Goal: Task Accomplishment & Management: Manage account settings

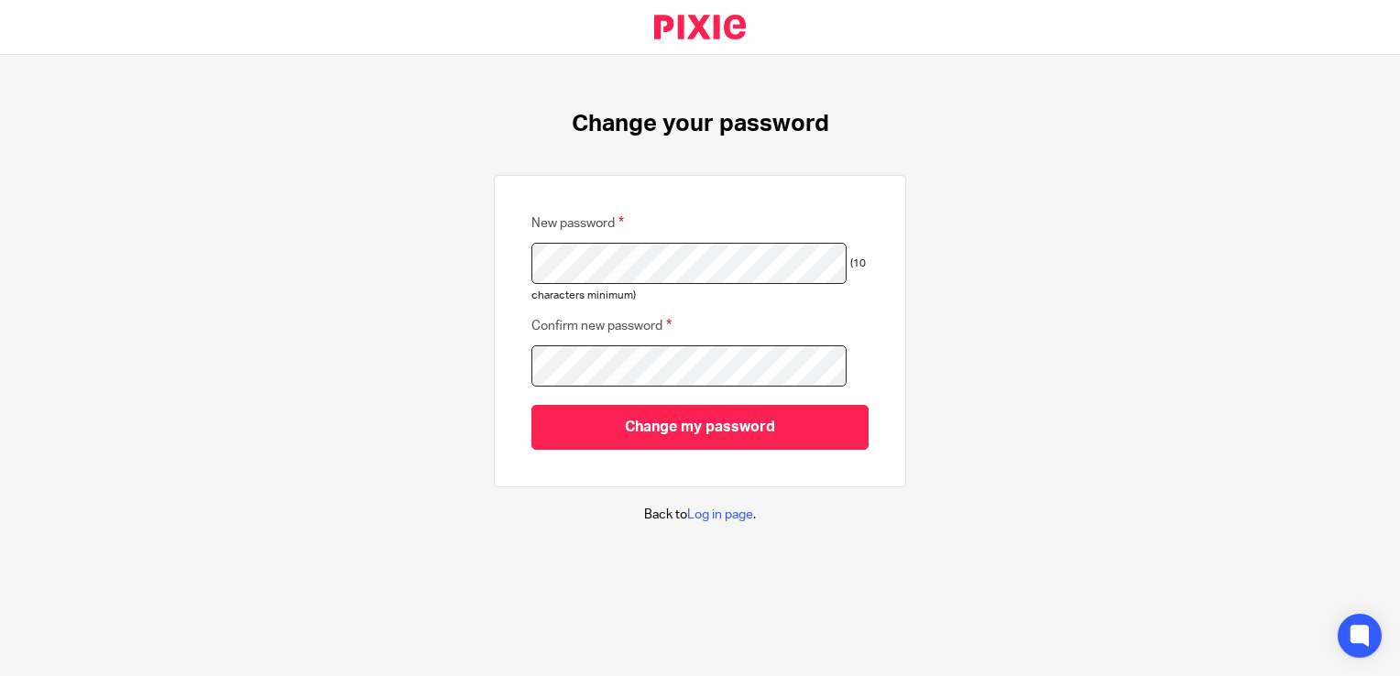
click at [1102, 313] on div "Change your password New password (10 characters minimum) Confirm new password …" at bounding box center [700, 317] width 1400 height 524
click at [715, 512] on link "Log in page" at bounding box center [720, 514] width 66 height 13
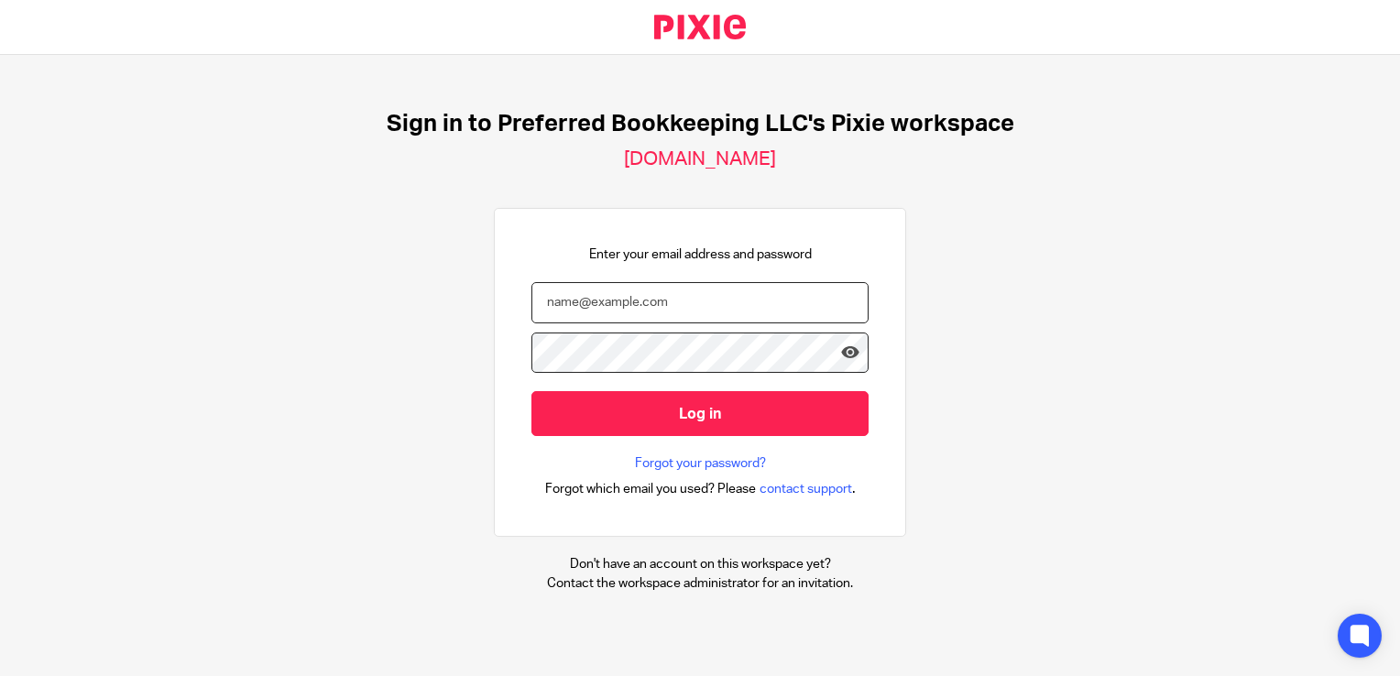
type input "carolyn@preferredbookkeeping.net"
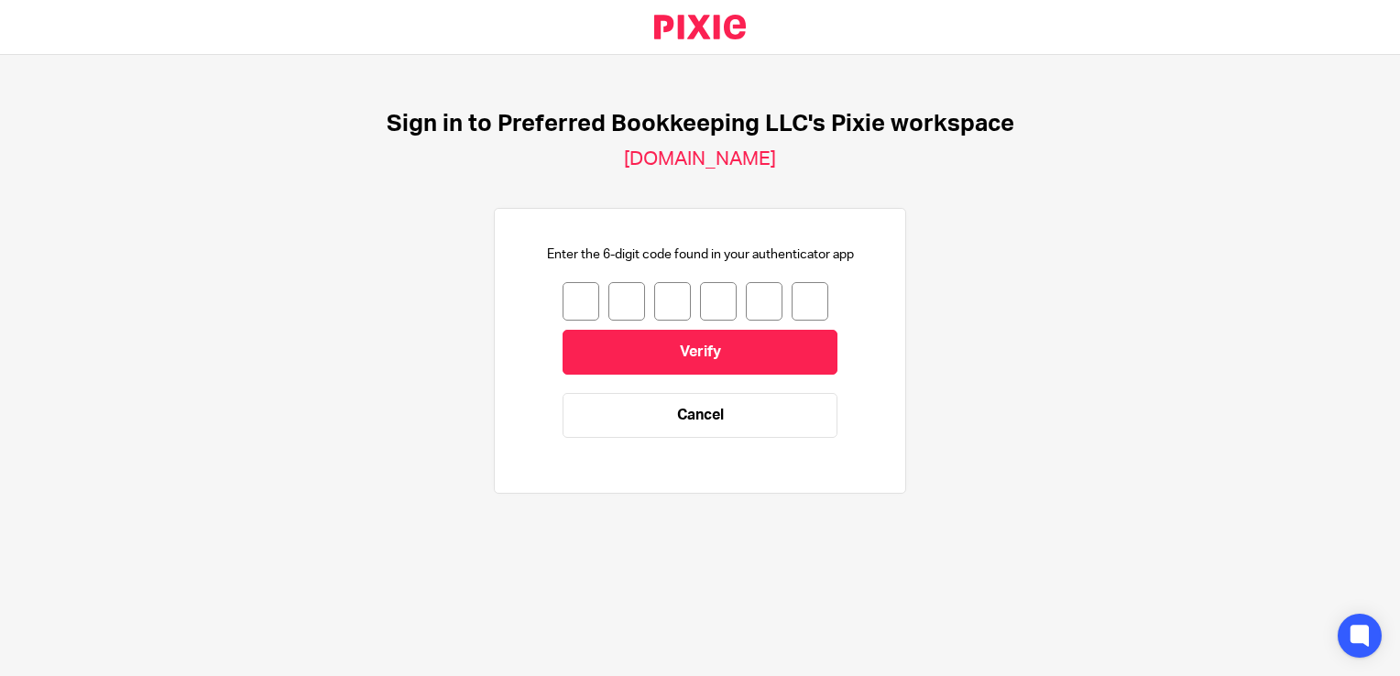
click at [564, 300] on input "number" at bounding box center [580, 301] width 37 height 38
type input "3"
type input "7"
type input "0"
type input "8"
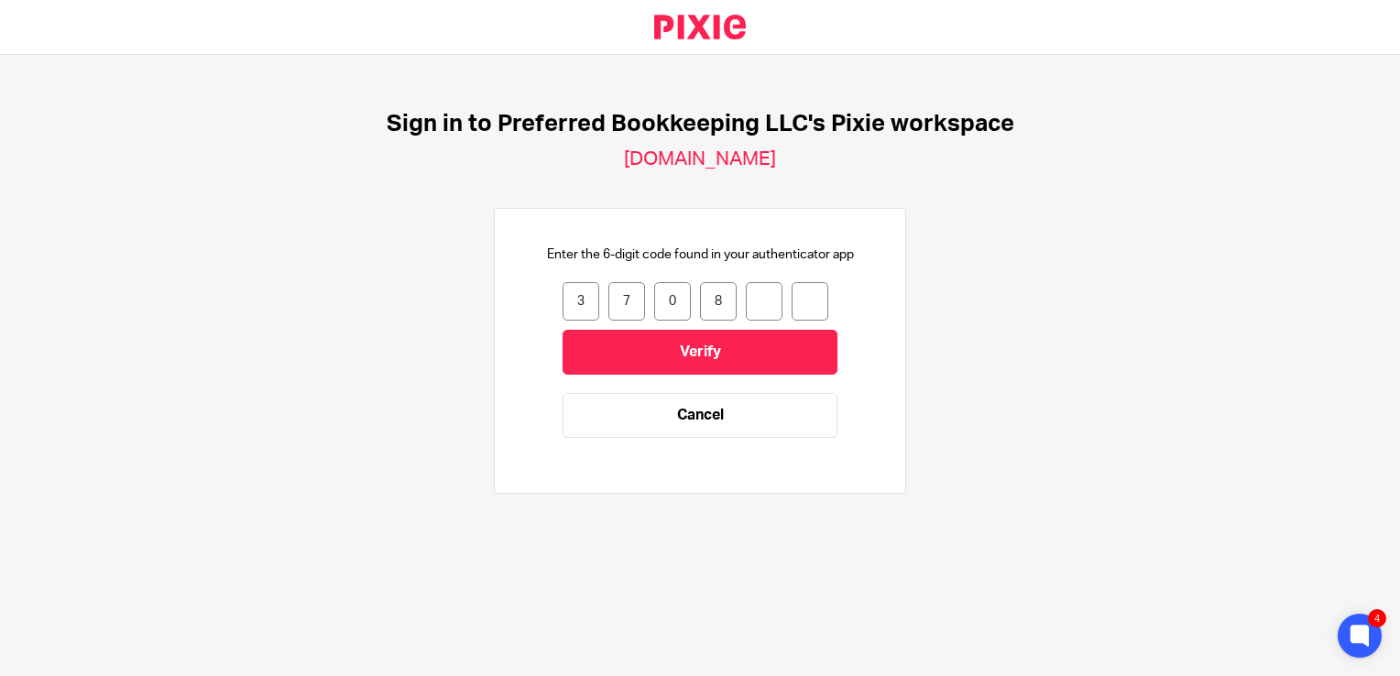
type input "8"
type input "2"
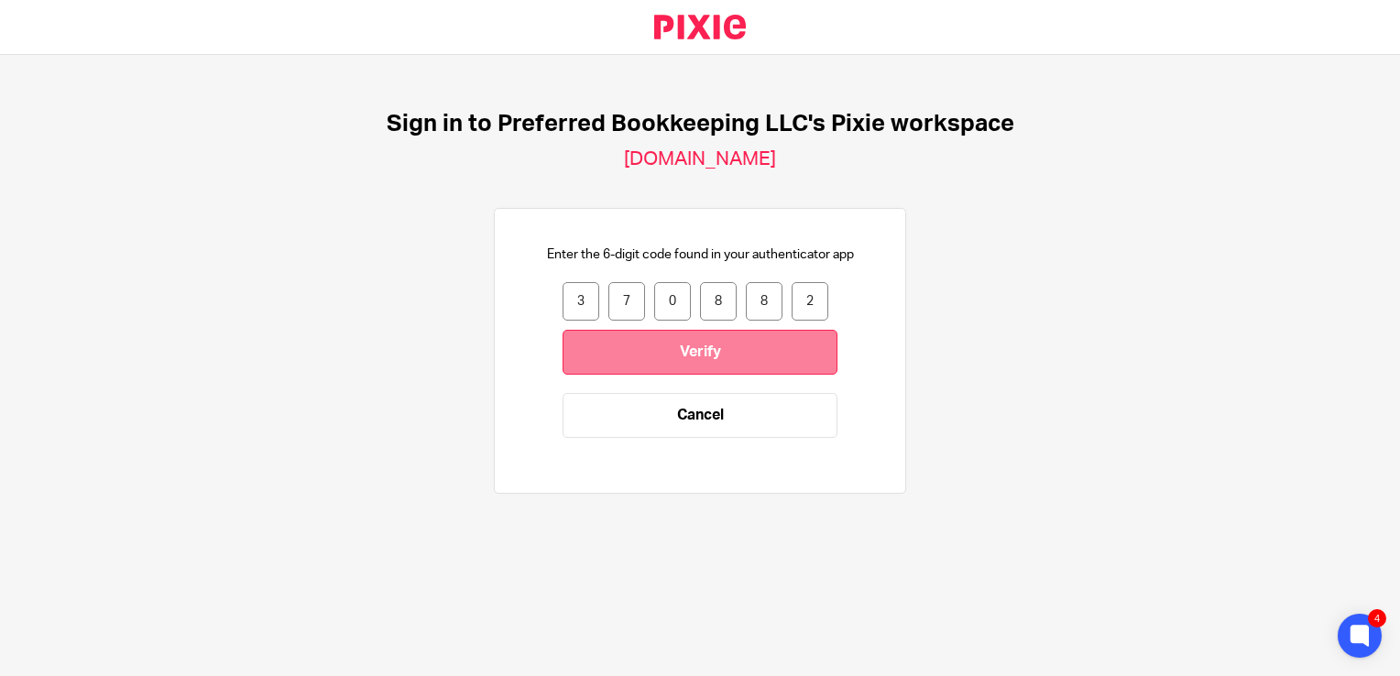
click at [671, 346] on input "Verify" at bounding box center [699, 352] width 275 height 45
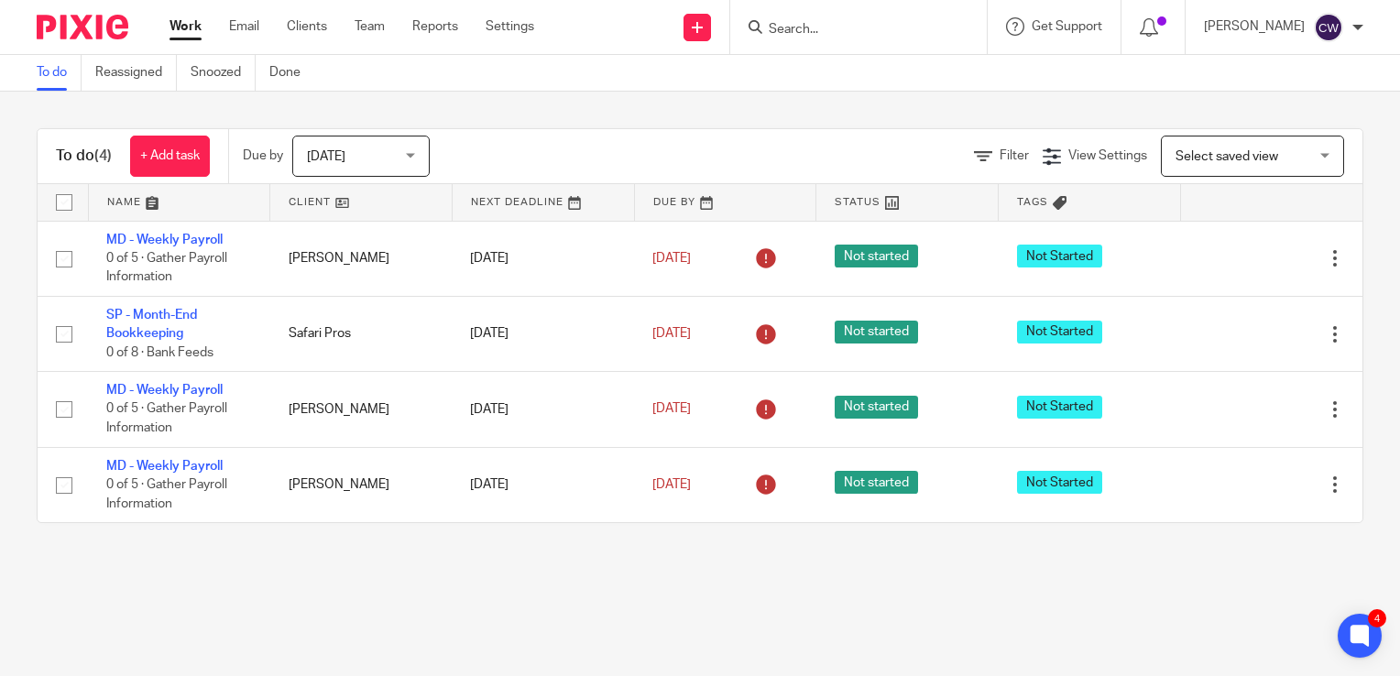
click at [1358, 24] on div at bounding box center [1357, 27] width 11 height 11
click at [1271, 71] on span "My profile" at bounding box center [1286, 73] width 57 height 13
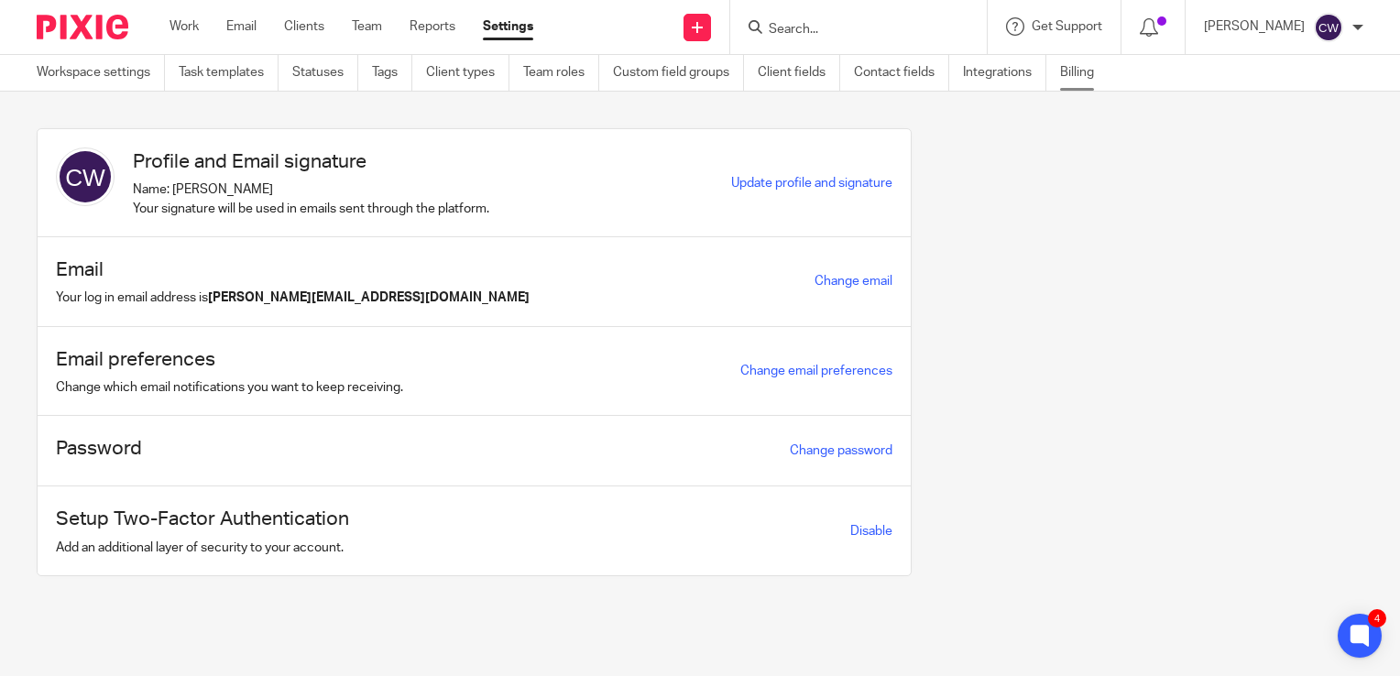
click at [1074, 71] on link "Billing" at bounding box center [1084, 73] width 48 height 36
